Goal: Navigation & Orientation: Find specific page/section

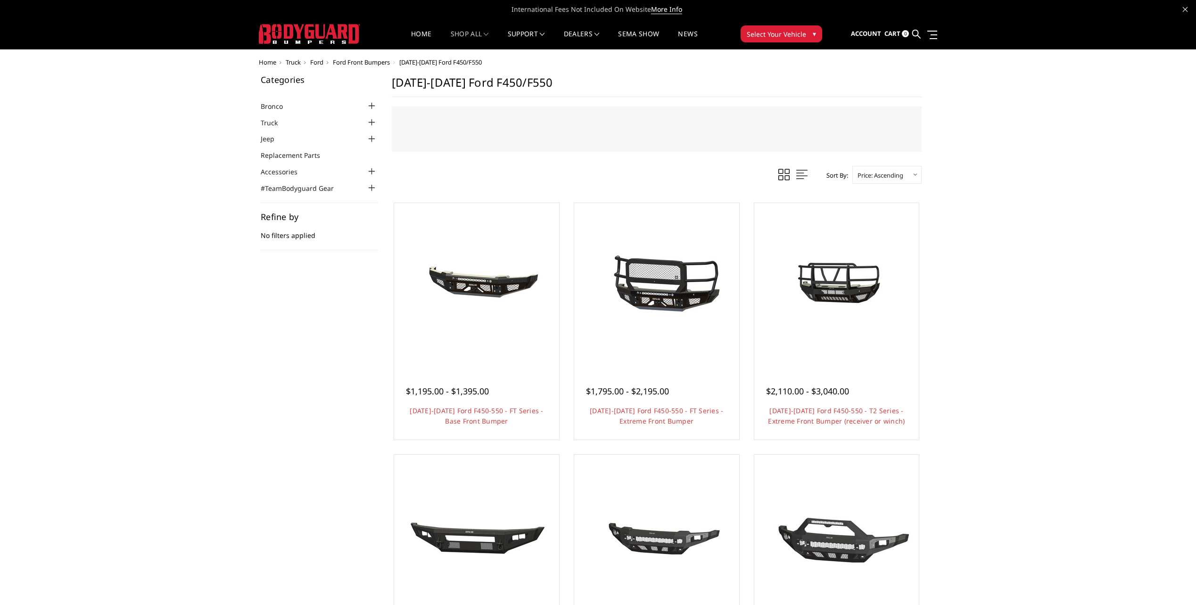
click at [357, 62] on span "Ford Front Bumpers" at bounding box center [361, 62] width 57 height 8
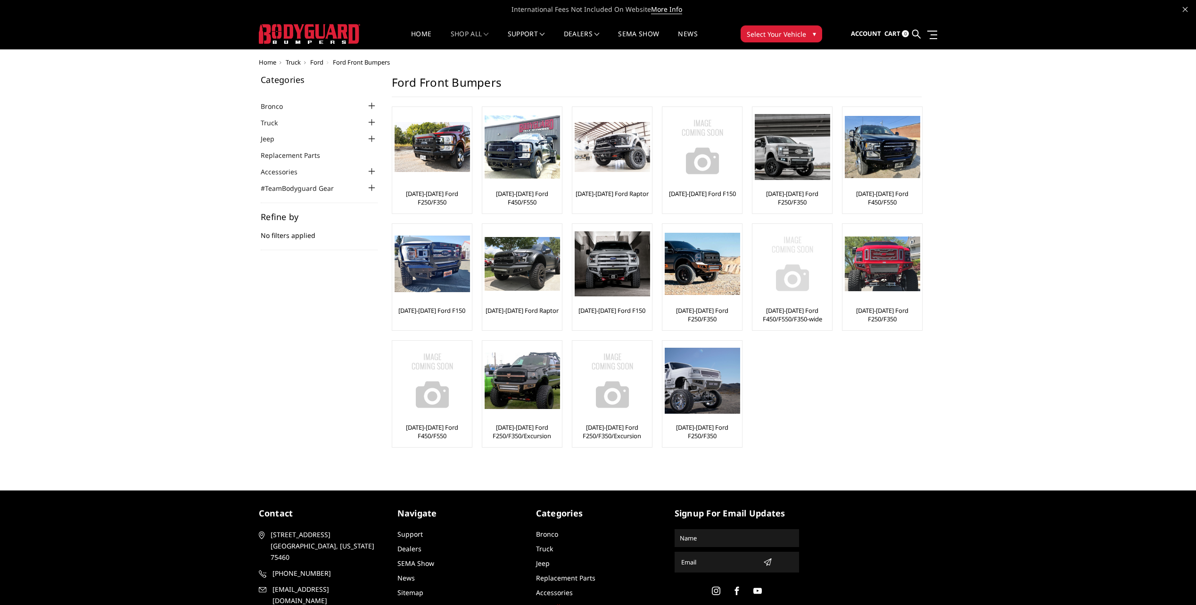
click at [790, 315] on link "[DATE]-[DATE] Ford F450/F550/F350-wide" at bounding box center [792, 315] width 75 height 17
